Goal: Check status: Check status

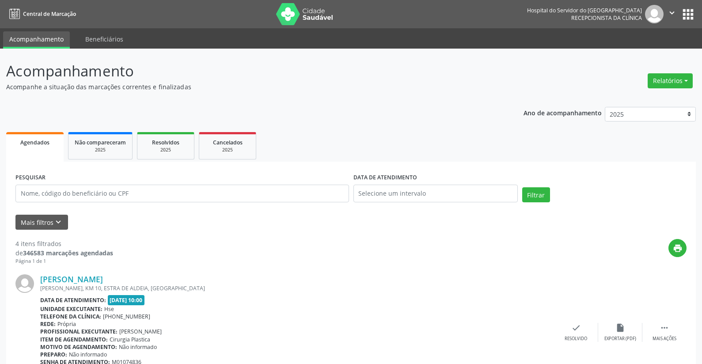
scroll to position [58, 0]
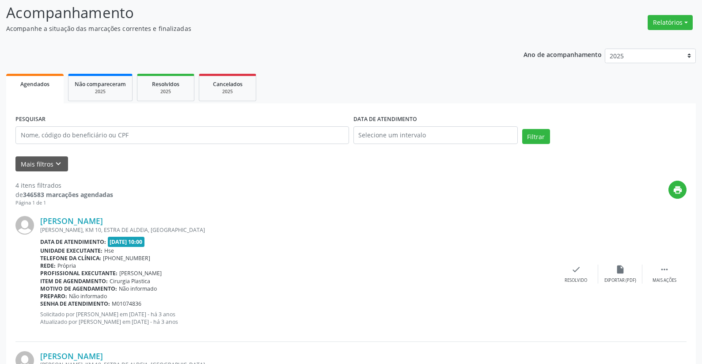
drag, startPoint x: 0, startPoint y: 0, endPoint x: 130, endPoint y: 137, distance: 188.5
click at [130, 137] on input "text" at bounding box center [182, 135] width 334 height 18
type input "21732442487"
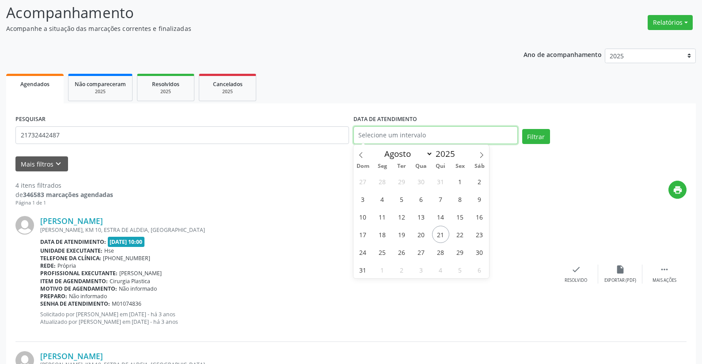
click at [376, 127] on input "text" at bounding box center [436, 135] width 164 height 18
click at [439, 233] on span "21" at bounding box center [440, 234] width 17 height 17
type input "21/08/2025"
click at [439, 233] on span "21" at bounding box center [440, 234] width 17 height 17
select select "7"
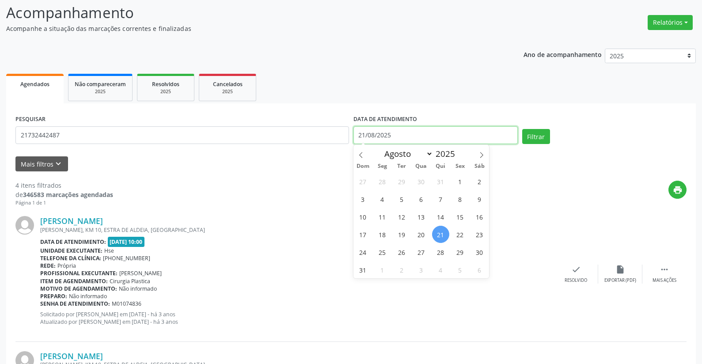
drag, startPoint x: 400, startPoint y: 136, endPoint x: 240, endPoint y: 137, distance: 160.4
click at [240, 137] on div "PESQUISAR 21732442487 DATA DE ATENDIMENTO 21/08/2025 Filtrar" at bounding box center [351, 132] width 676 height 38
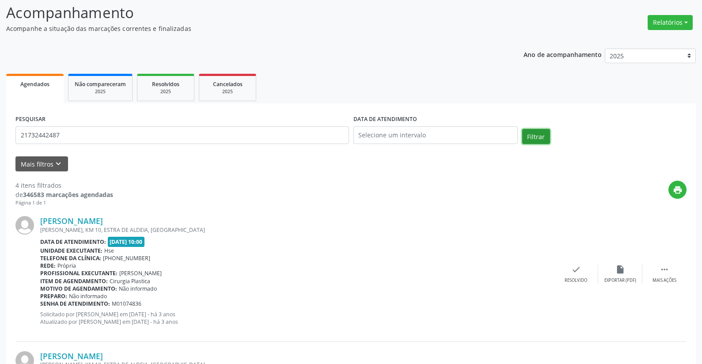
click at [541, 135] on button "Filtrar" at bounding box center [536, 136] width 28 height 15
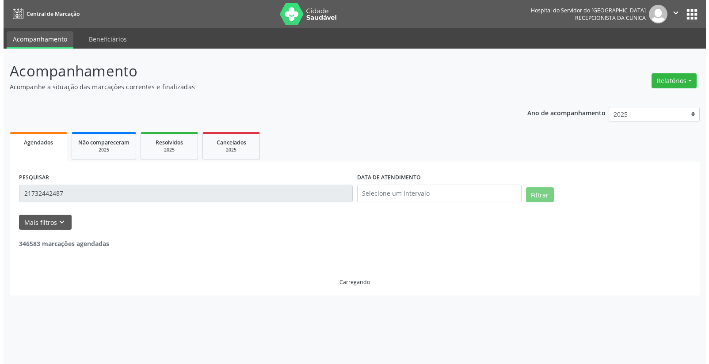
scroll to position [0, 0]
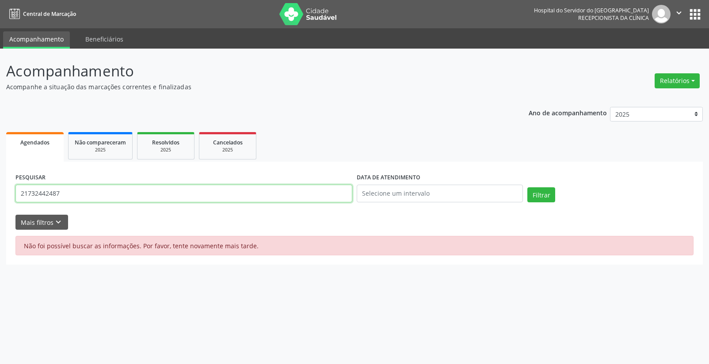
click at [87, 191] on input "21732442487" at bounding box center [183, 194] width 337 height 18
type input "2"
type input "quiteria maria da conceiçao"
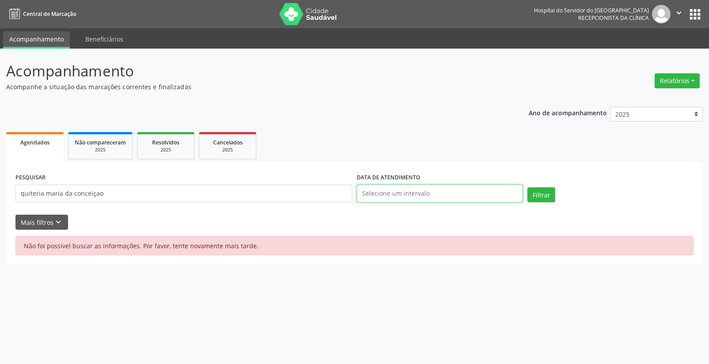
click at [387, 192] on input "text" at bounding box center [440, 194] width 166 height 18
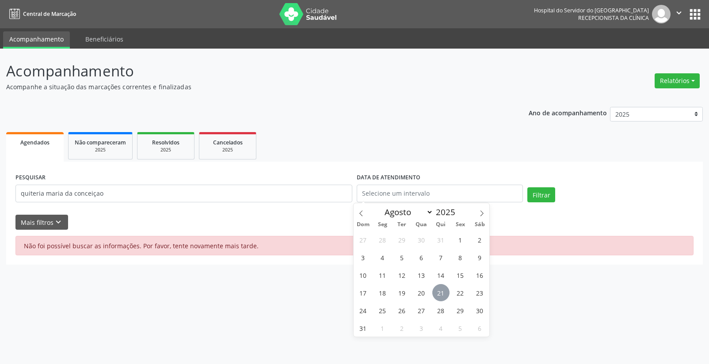
click at [438, 286] on span "21" at bounding box center [440, 292] width 17 height 17
type input "21/08/2025"
click at [438, 286] on span "21" at bounding box center [440, 292] width 17 height 17
select select "7"
drag, startPoint x: 404, startPoint y: 192, endPoint x: 342, endPoint y: 192, distance: 62.3
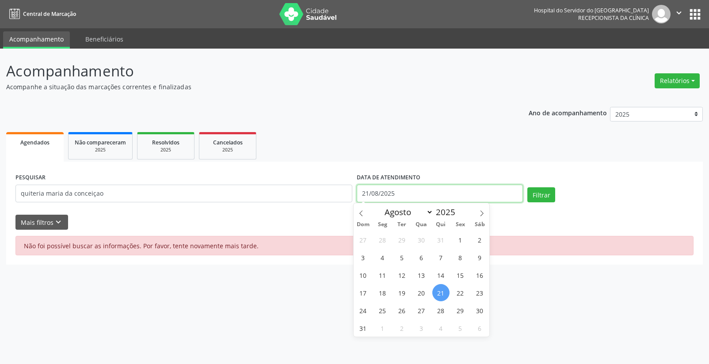
click at [342, 192] on div "PESQUISAR quiteria maria da conceiçao DATA DE ATENDIMENTO 21/08/2025 Filtrar" at bounding box center [354, 190] width 682 height 38
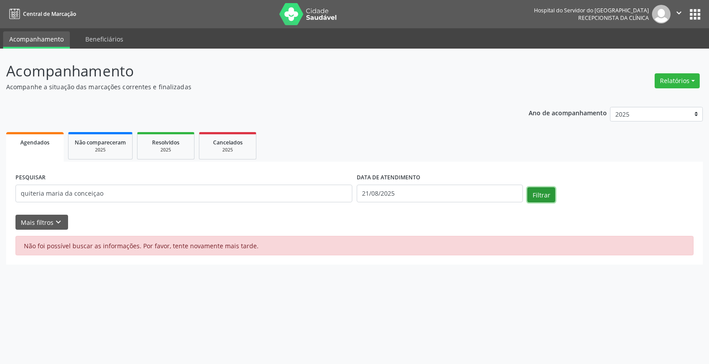
click at [549, 192] on button "Filtrar" at bounding box center [541, 194] width 28 height 15
click at [106, 195] on input "quiteria maria da conceiçao" at bounding box center [183, 194] width 337 height 18
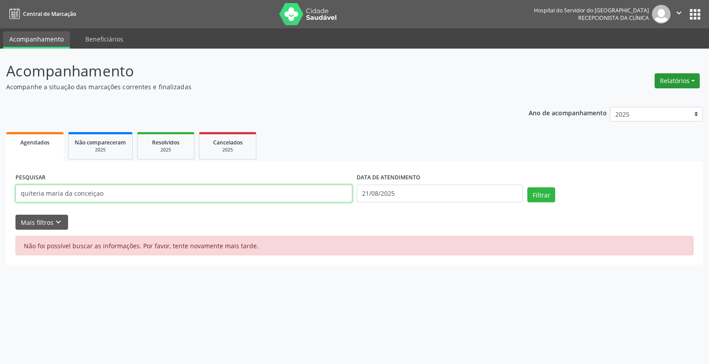
click at [668, 78] on button "Relatórios" at bounding box center [677, 80] width 45 height 15
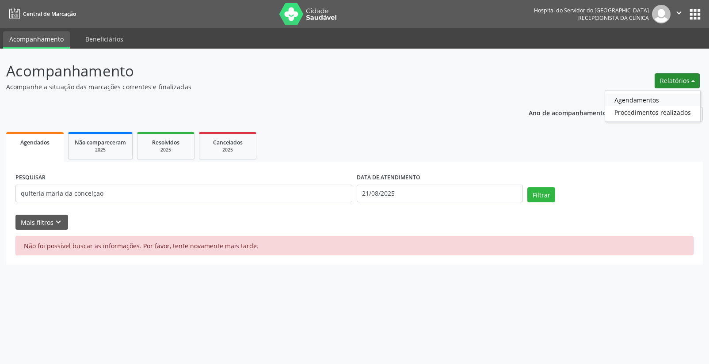
click at [630, 98] on link "Agendamentos" at bounding box center [652, 100] width 95 height 12
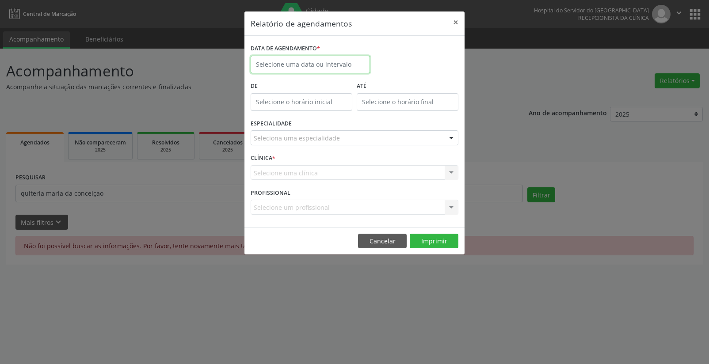
click at [271, 64] on input "text" at bounding box center [310, 65] width 119 height 18
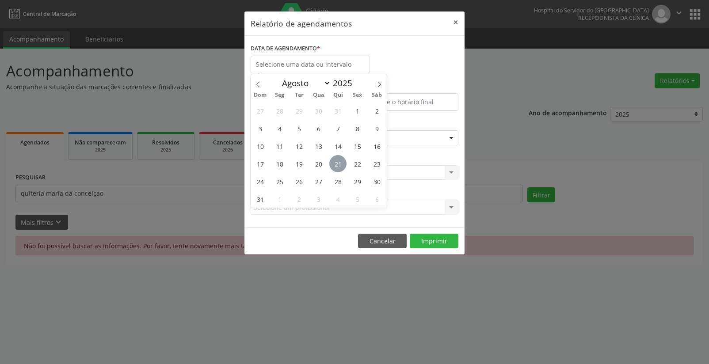
click at [335, 161] on span "21" at bounding box center [337, 163] width 17 height 17
type input "21/08/2025"
click at [335, 161] on span "21" at bounding box center [337, 163] width 17 height 17
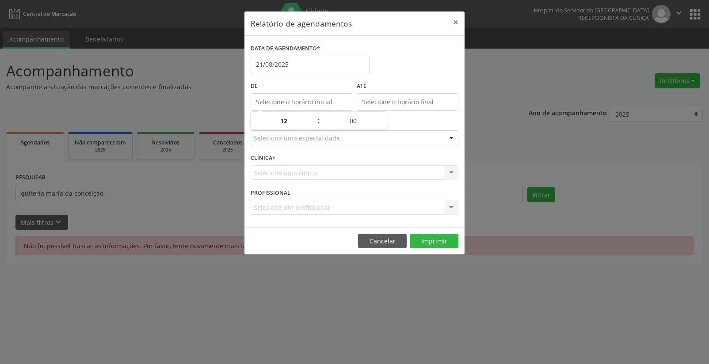
type input "12:00"
click at [285, 101] on input "12:00" at bounding box center [302, 102] width 102 height 18
drag, startPoint x: 277, startPoint y: 116, endPoint x: 274, endPoint y: 130, distance: 14.4
click at [277, 116] on input "12" at bounding box center [284, 121] width 67 height 18
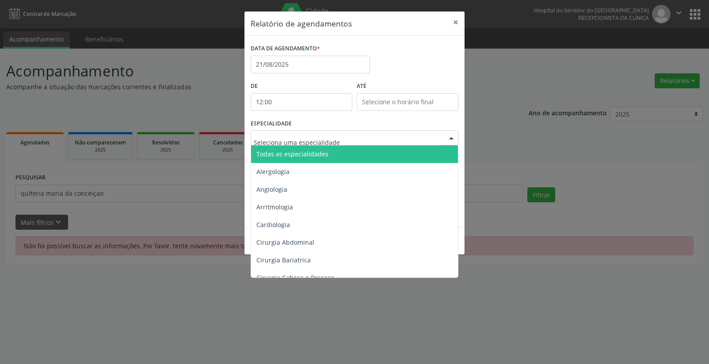
click at [271, 155] on span "Todas as especialidades" at bounding box center [292, 154] width 72 height 8
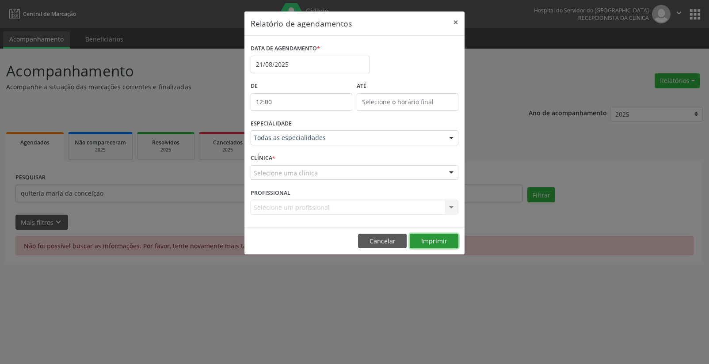
click at [431, 243] on button "Imprimir" at bounding box center [434, 241] width 49 height 15
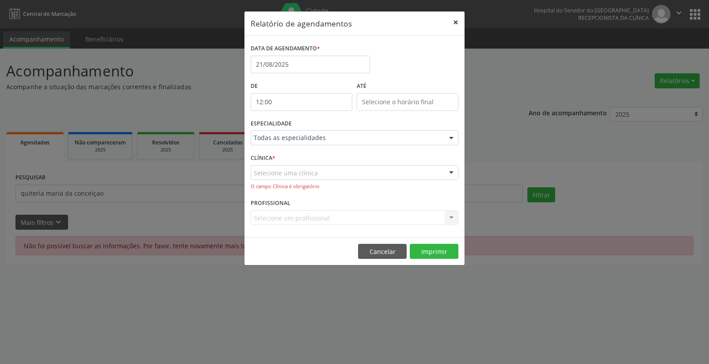
click at [455, 22] on button "×" at bounding box center [456, 22] width 18 height 22
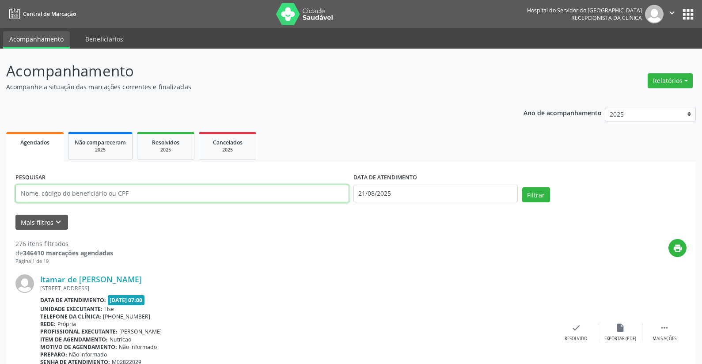
click at [79, 192] on input "text" at bounding box center [182, 194] width 334 height 18
type input "21732442487"
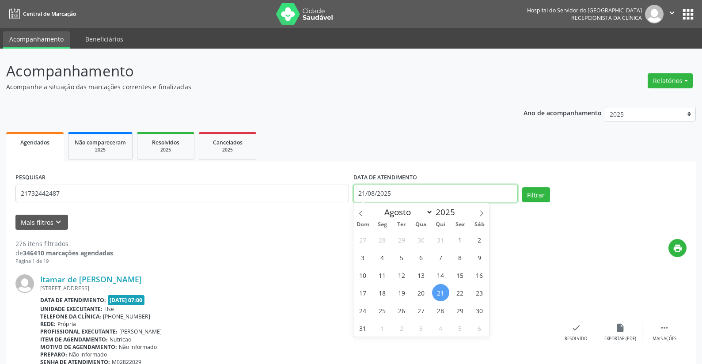
drag, startPoint x: 405, startPoint y: 193, endPoint x: 324, endPoint y: 213, distance: 83.7
click at [326, 213] on form "PESQUISAR 21732442487 DATA DE ATENDIMENTO [DATE] Filtrar UNIDADE EXECUTANTE Tod…" at bounding box center [350, 200] width 671 height 59
click at [534, 197] on button "Filtrar" at bounding box center [536, 194] width 28 height 15
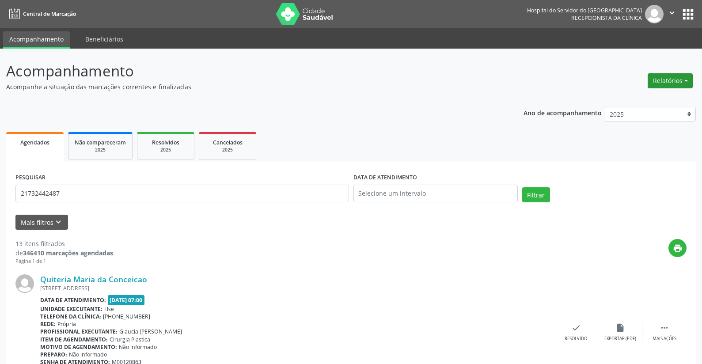
click at [653, 78] on button "Relatórios" at bounding box center [670, 80] width 45 height 15
click at [631, 94] on link "Agendamentos" at bounding box center [645, 100] width 95 height 12
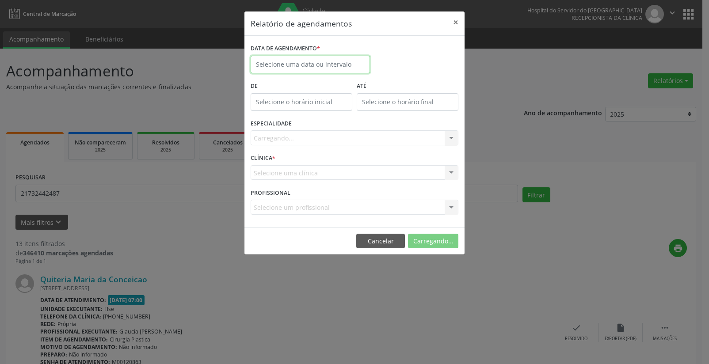
click at [274, 63] on input "text" at bounding box center [310, 65] width 119 height 18
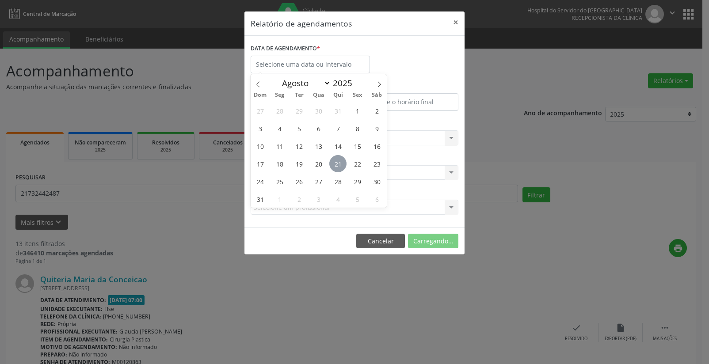
click at [336, 159] on span "21" at bounding box center [337, 163] width 17 height 17
type input "21/08/2025"
click at [336, 159] on span "21" at bounding box center [337, 163] width 17 height 17
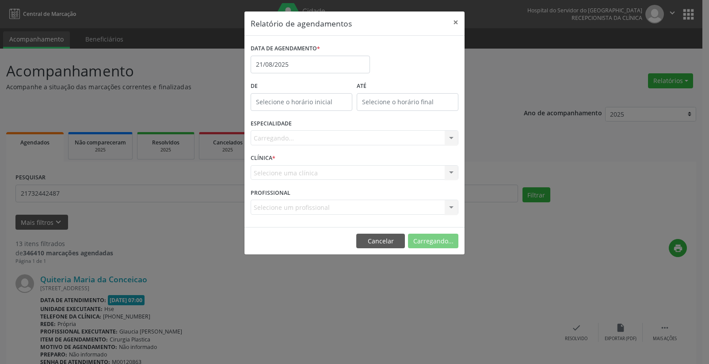
type input "12:00"
click at [309, 99] on input "12:00" at bounding box center [302, 102] width 102 height 18
click at [294, 120] on input "12" at bounding box center [284, 121] width 67 height 18
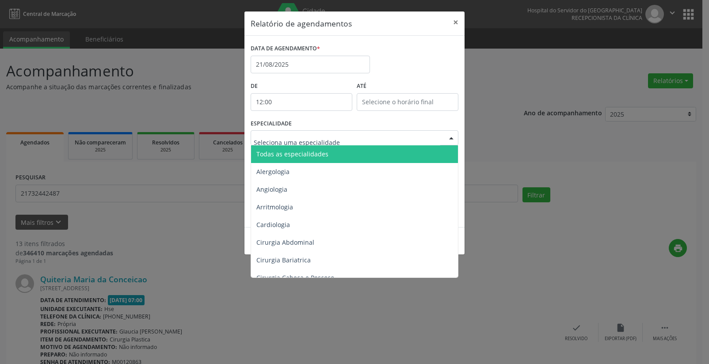
click at [292, 152] on span "Todas as especialidades" at bounding box center [292, 154] width 72 height 8
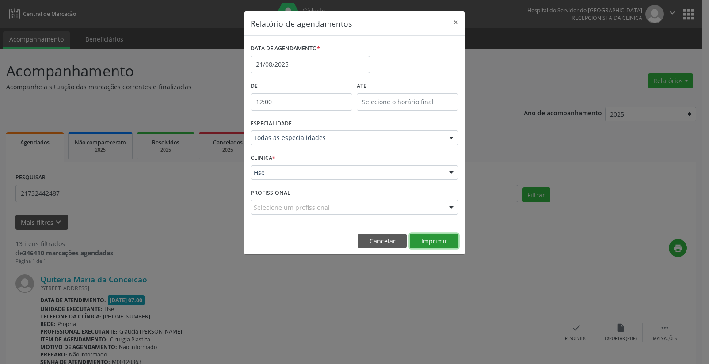
click at [435, 240] on button "Imprimir" at bounding box center [434, 241] width 49 height 15
click at [282, 61] on input "21/08/2025" at bounding box center [310, 65] width 119 height 18
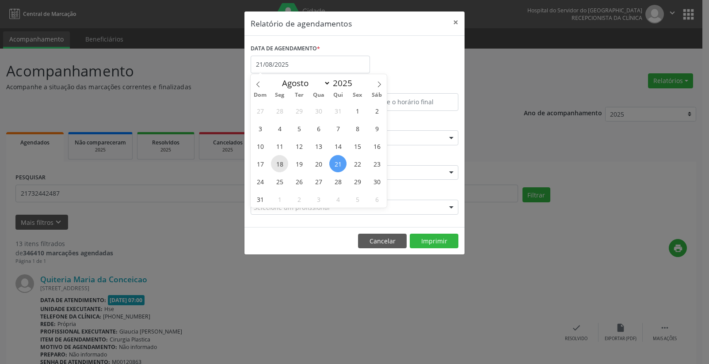
click at [280, 162] on span "18" at bounding box center [279, 163] width 17 height 17
type input "[DATE]"
click at [280, 162] on span "18" at bounding box center [279, 163] width 17 height 17
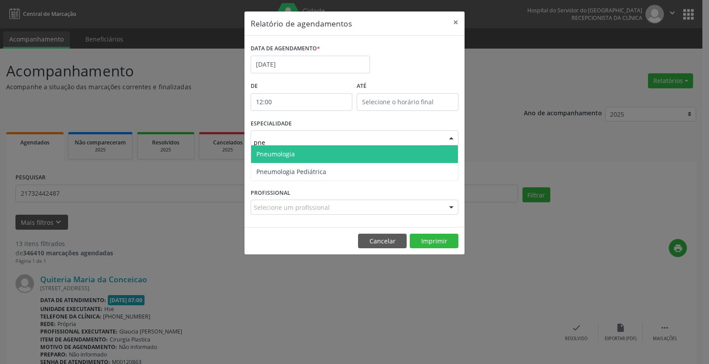
type input "pn"
click at [277, 152] on span "Pneumologia" at bounding box center [275, 154] width 38 height 8
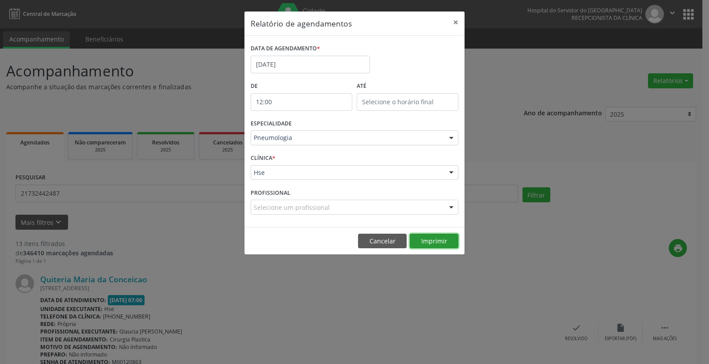
click at [418, 236] on button "Imprimir" at bounding box center [434, 241] width 49 height 15
click at [282, 62] on input "[DATE]" at bounding box center [310, 65] width 119 height 18
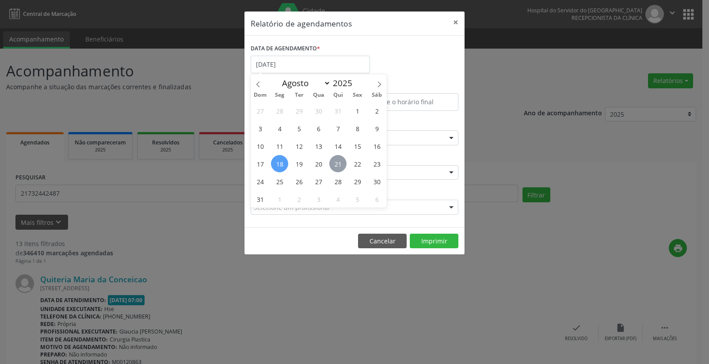
click at [338, 162] on span "21" at bounding box center [337, 163] width 17 height 17
type input "21/08/2025"
click at [338, 162] on span "21" at bounding box center [337, 163] width 17 height 17
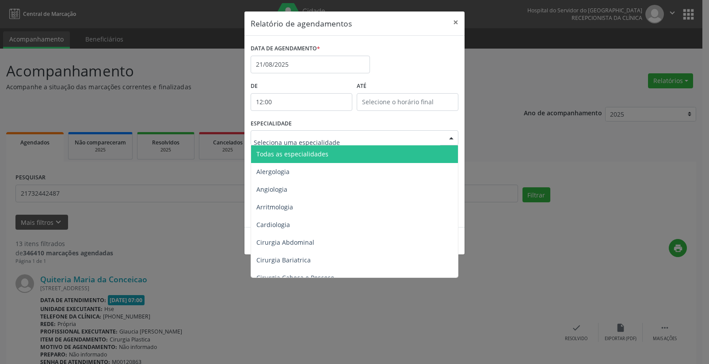
click at [297, 151] on span "Todas as especialidades" at bounding box center [292, 154] width 72 height 8
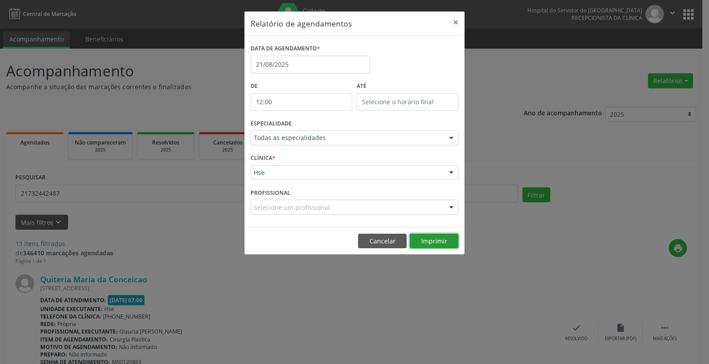
click at [425, 237] on button "Imprimir" at bounding box center [434, 241] width 49 height 15
